Goal: Transaction & Acquisition: Book appointment/travel/reservation

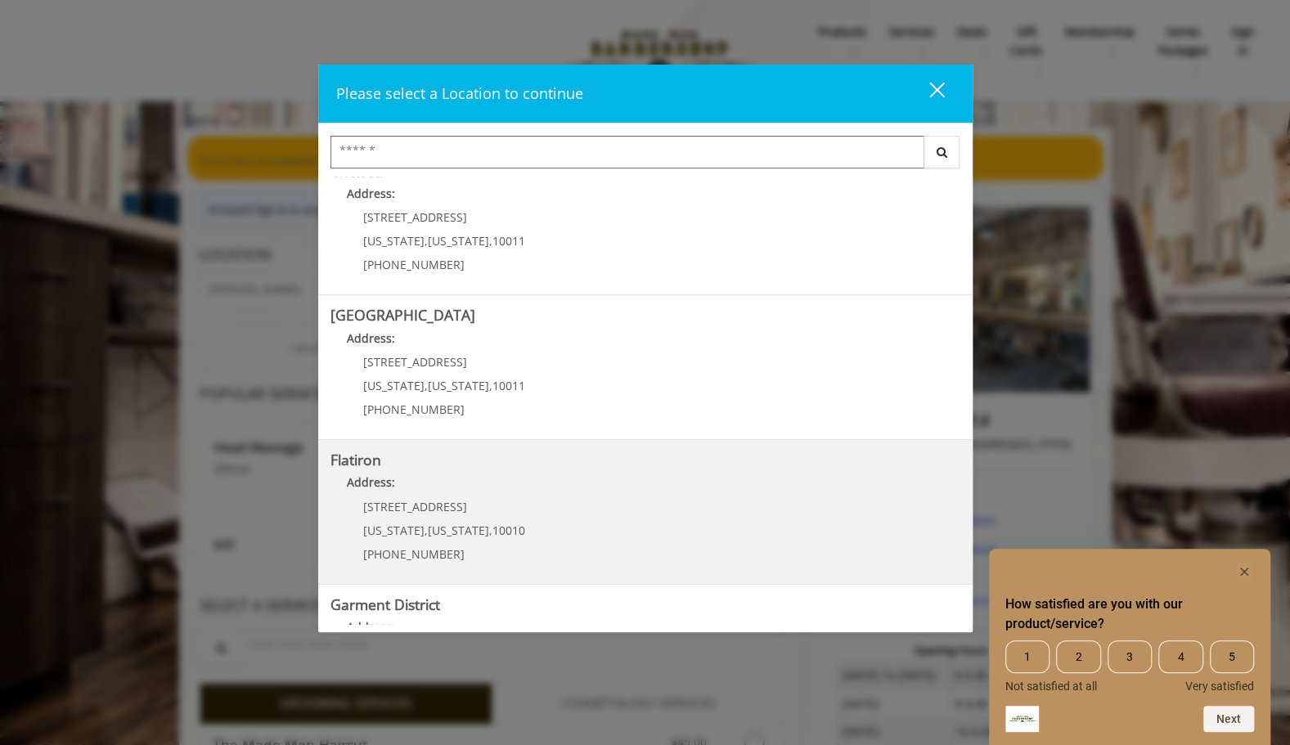
scroll to position [196, 0]
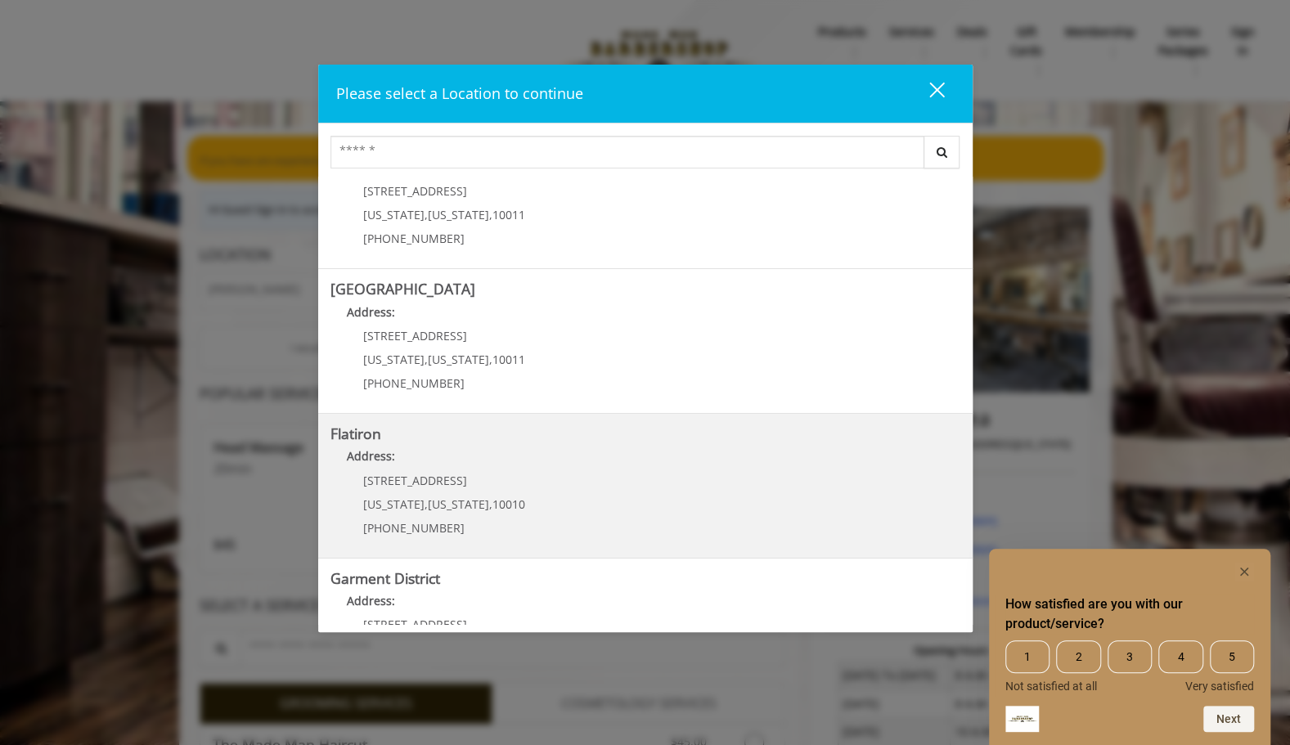
click at [492, 468] on "Address:" at bounding box center [645, 460] width 630 height 26
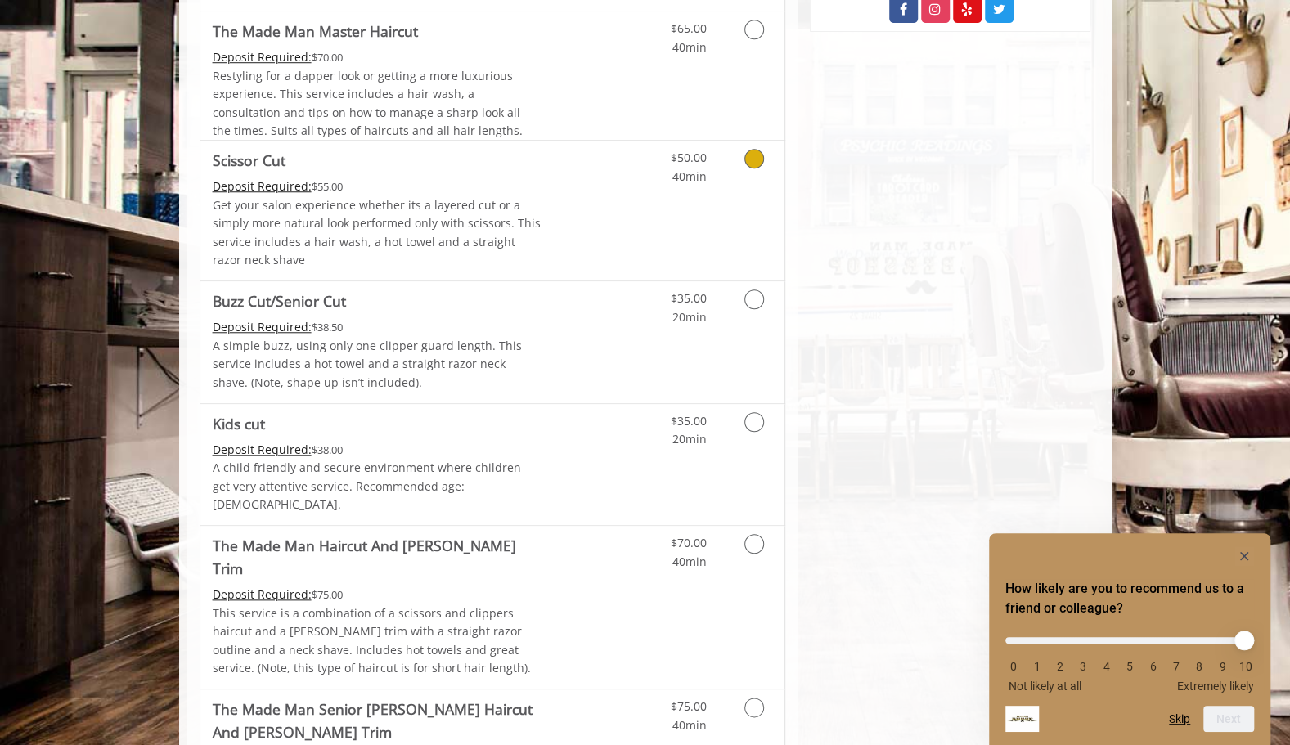
scroll to position [799, 0]
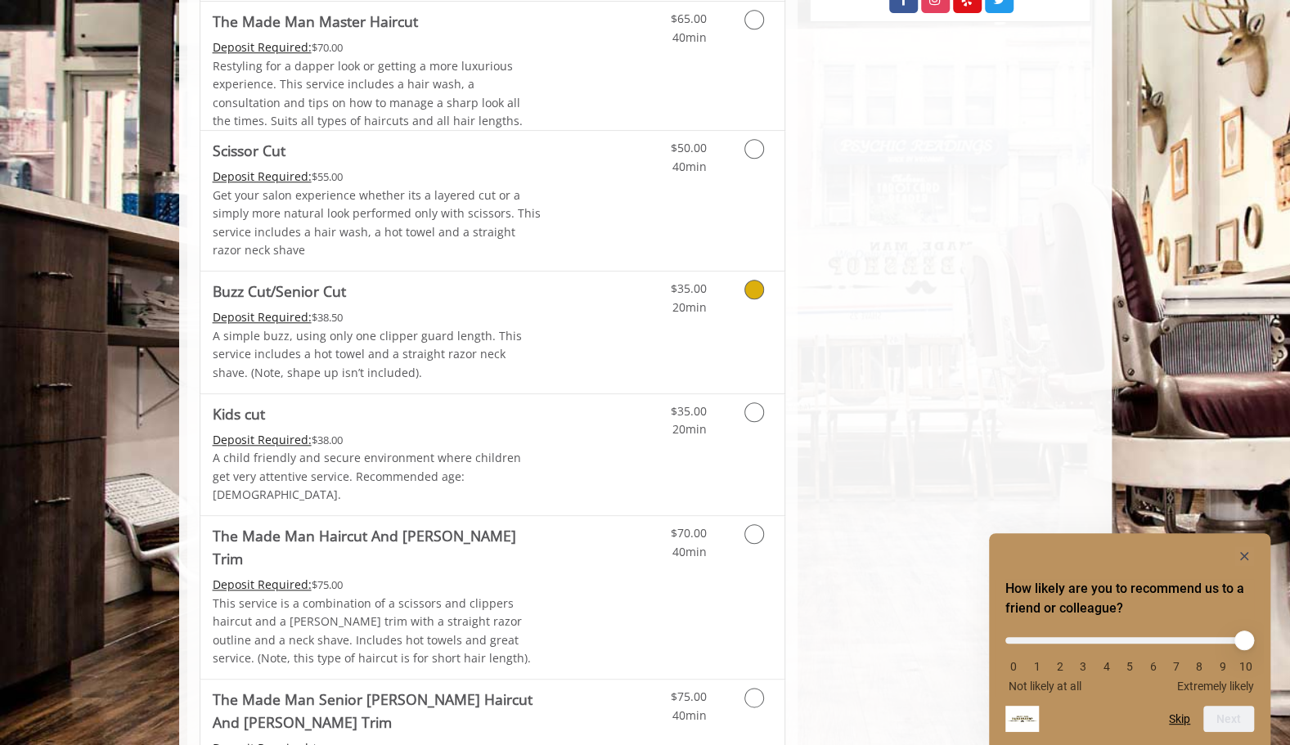
click at [467, 295] on span "Buzz Cut/Senior Cut" at bounding box center [377, 291] width 329 height 23
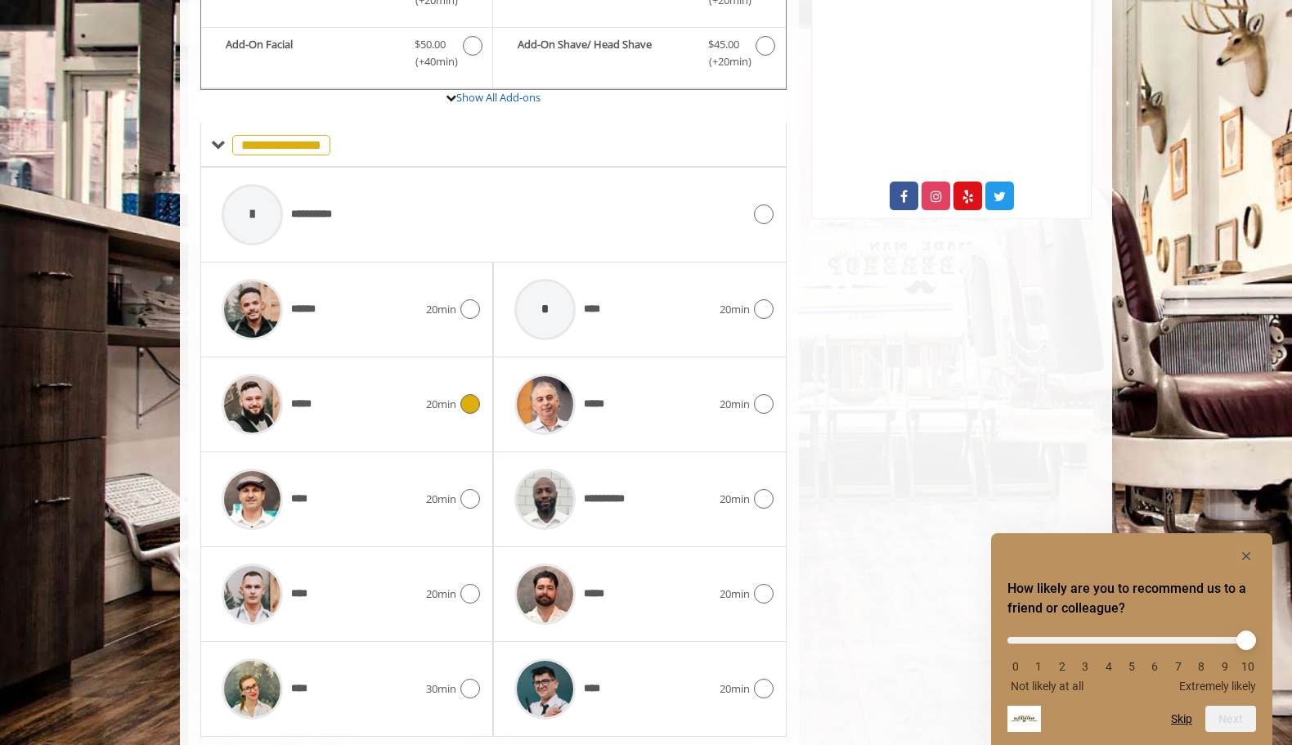
scroll to position [644, 0]
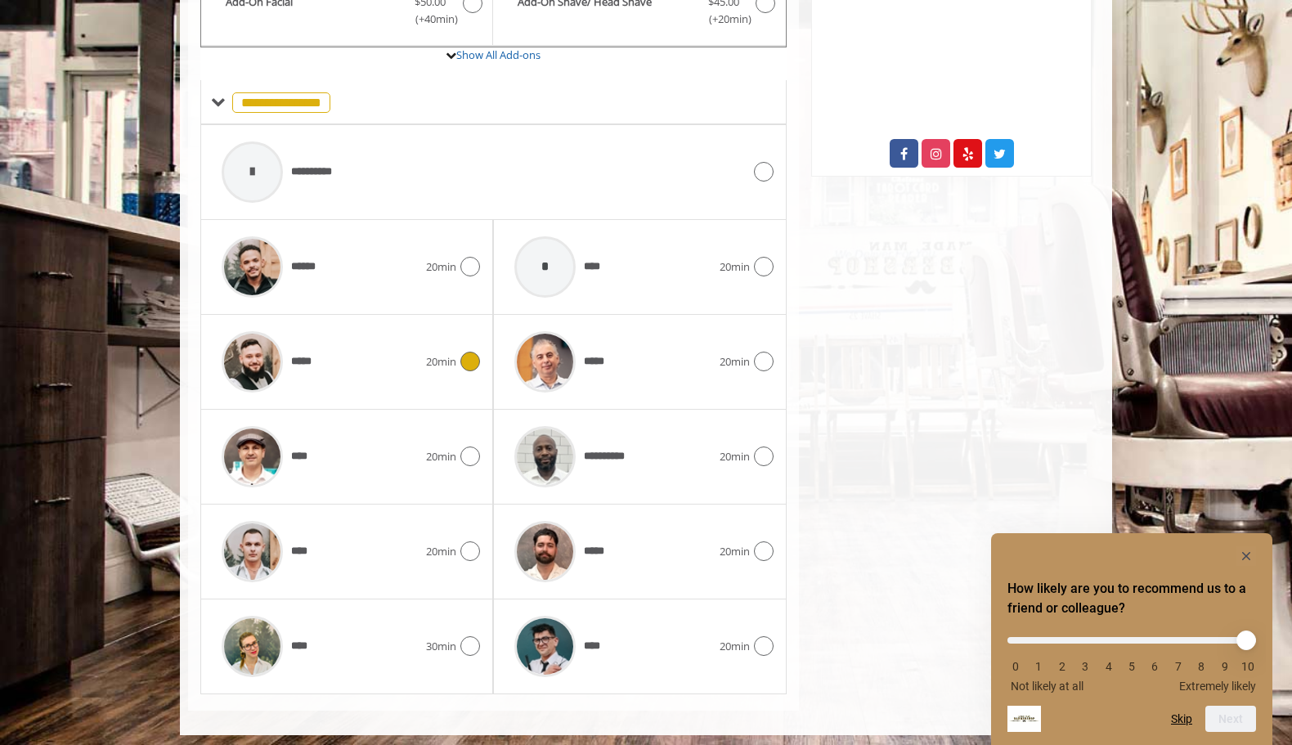
click at [468, 356] on icon at bounding box center [470, 362] width 20 height 20
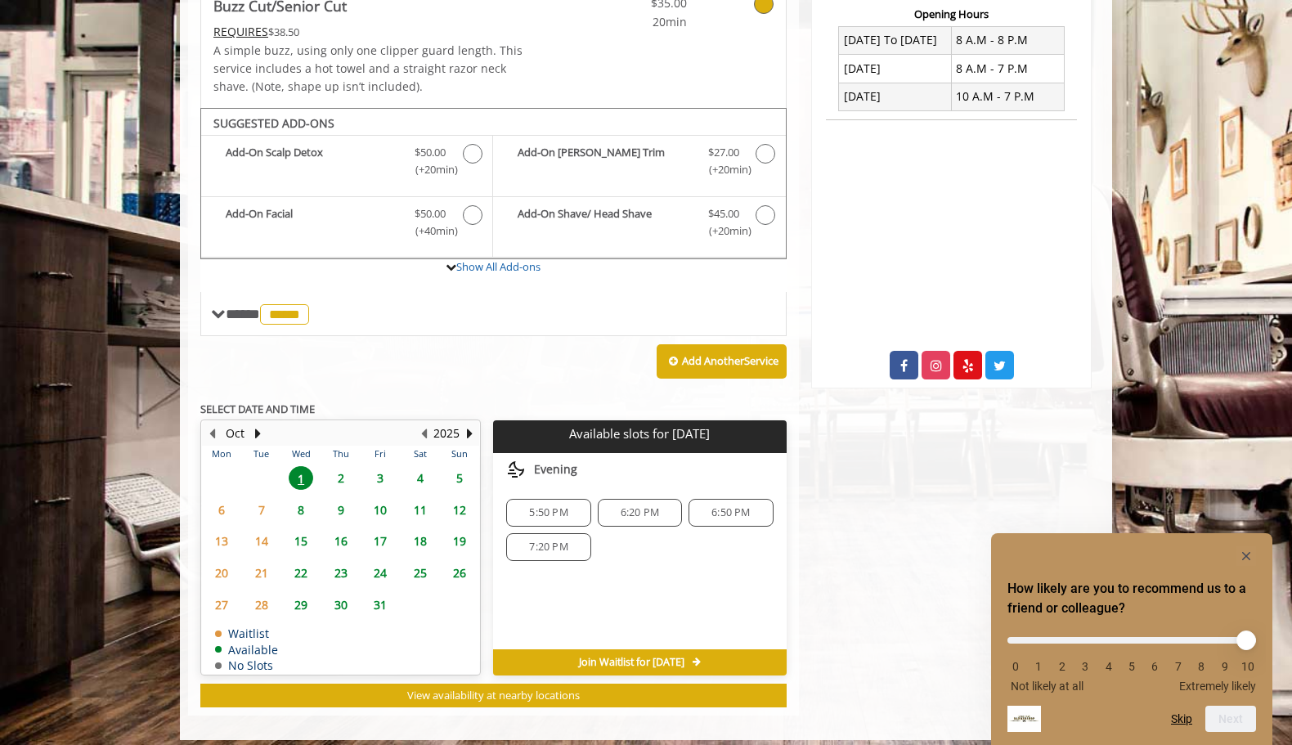
scroll to position [438, 0]
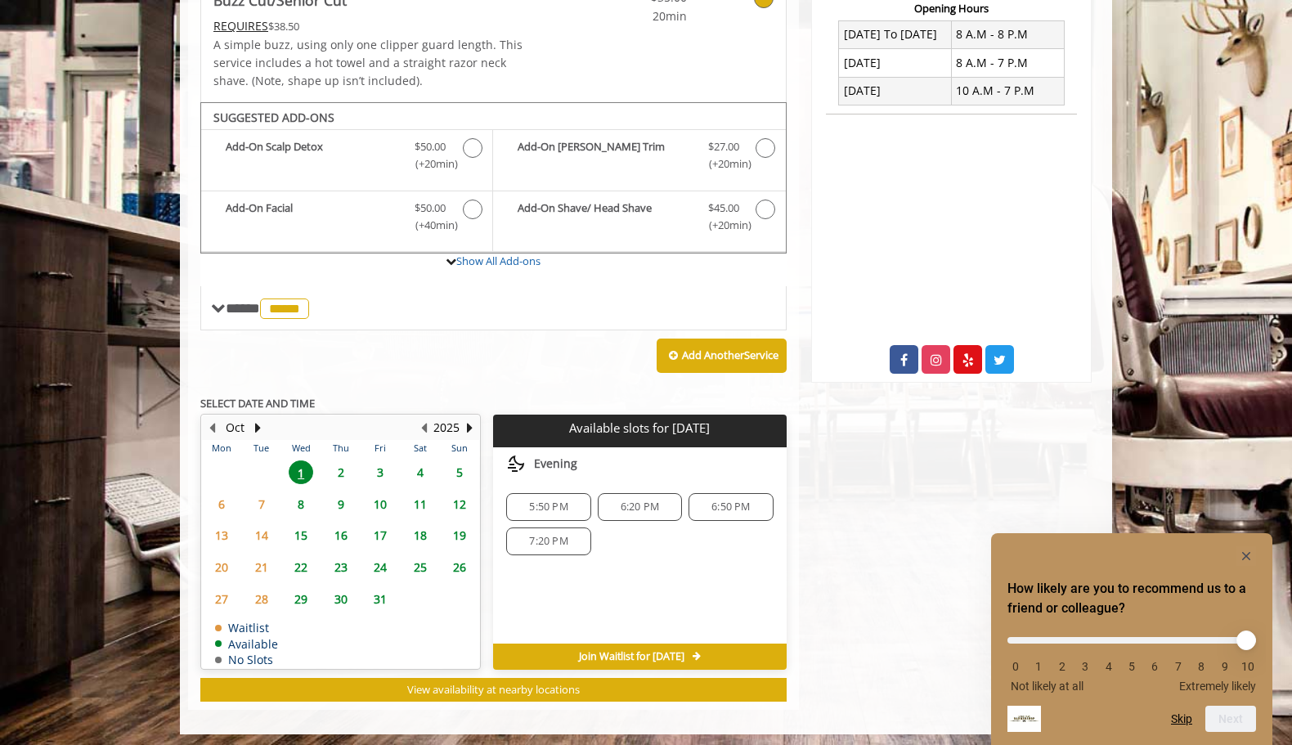
click at [561, 501] on span "5:50 PM" at bounding box center [548, 507] width 38 height 13
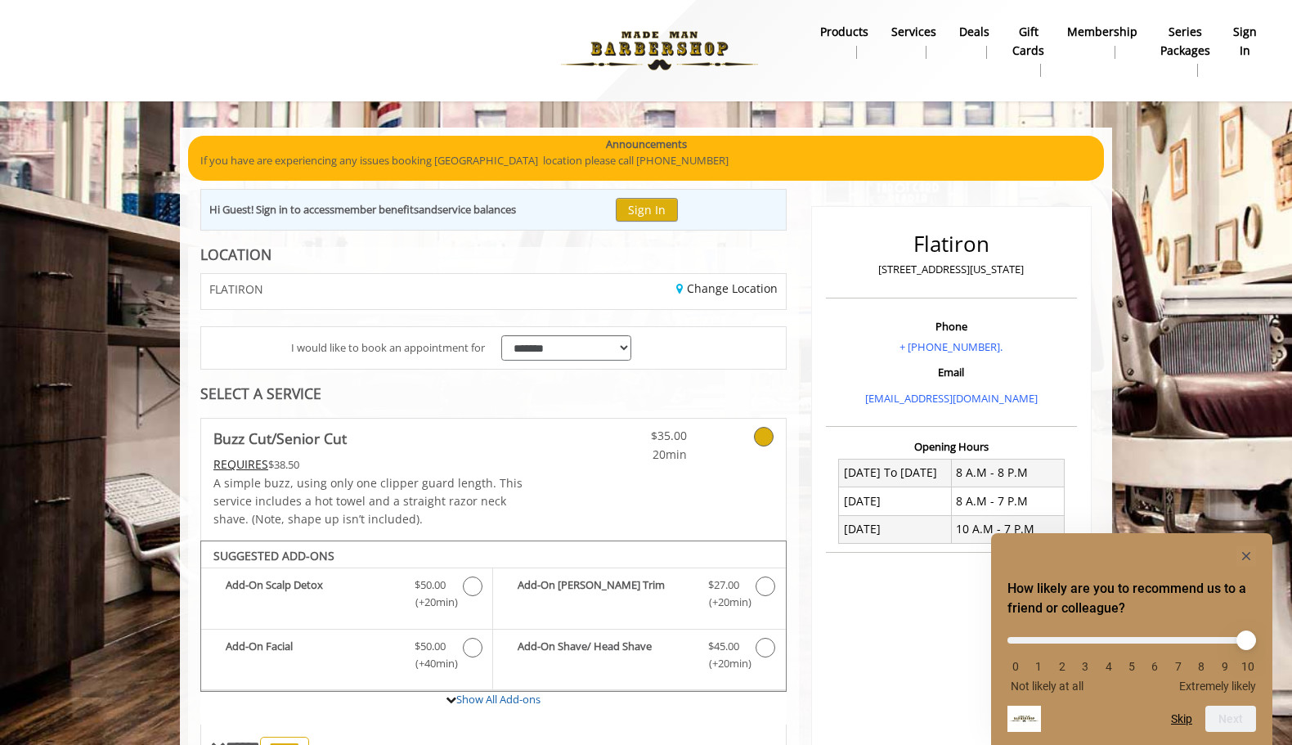
scroll to position [0, 0]
